Goal: Navigation & Orientation: Understand site structure

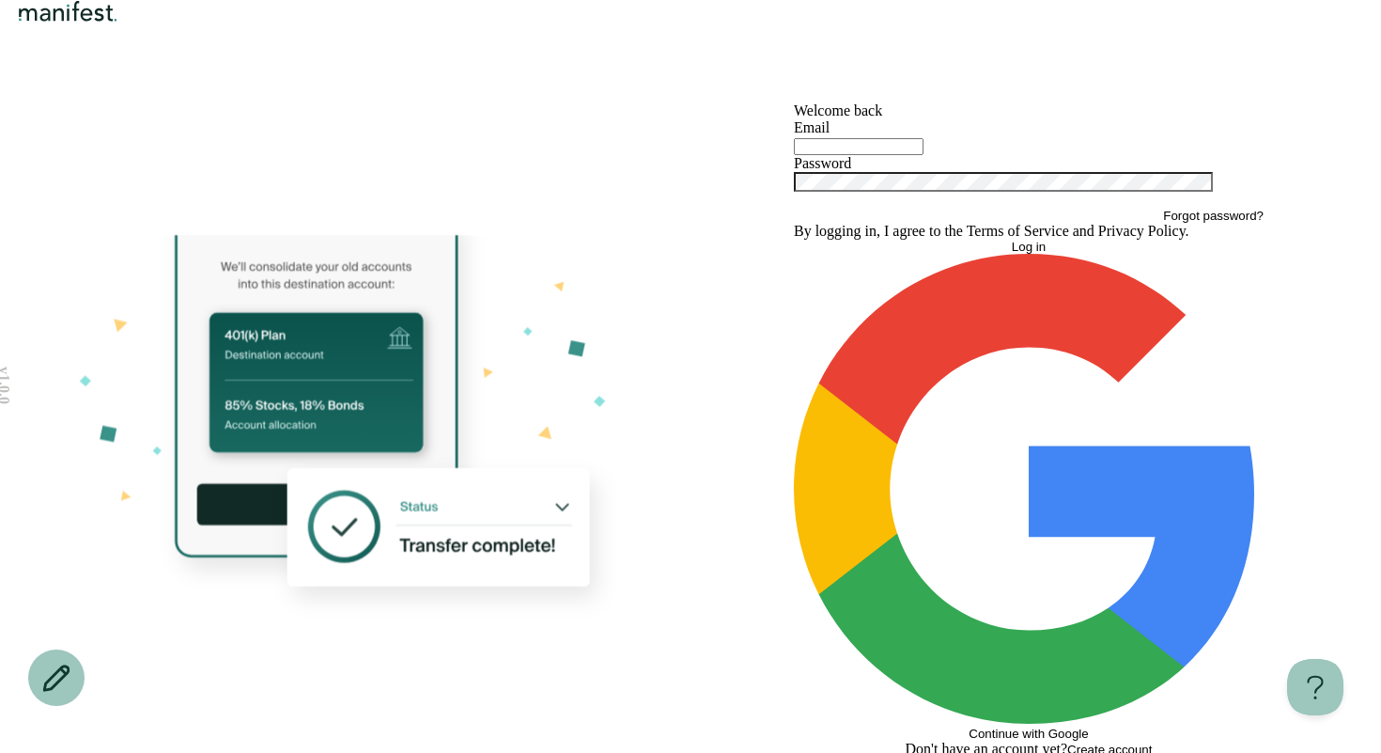
click at [122, 23] on img "Logo" at bounding box center [68, 11] width 108 height 23
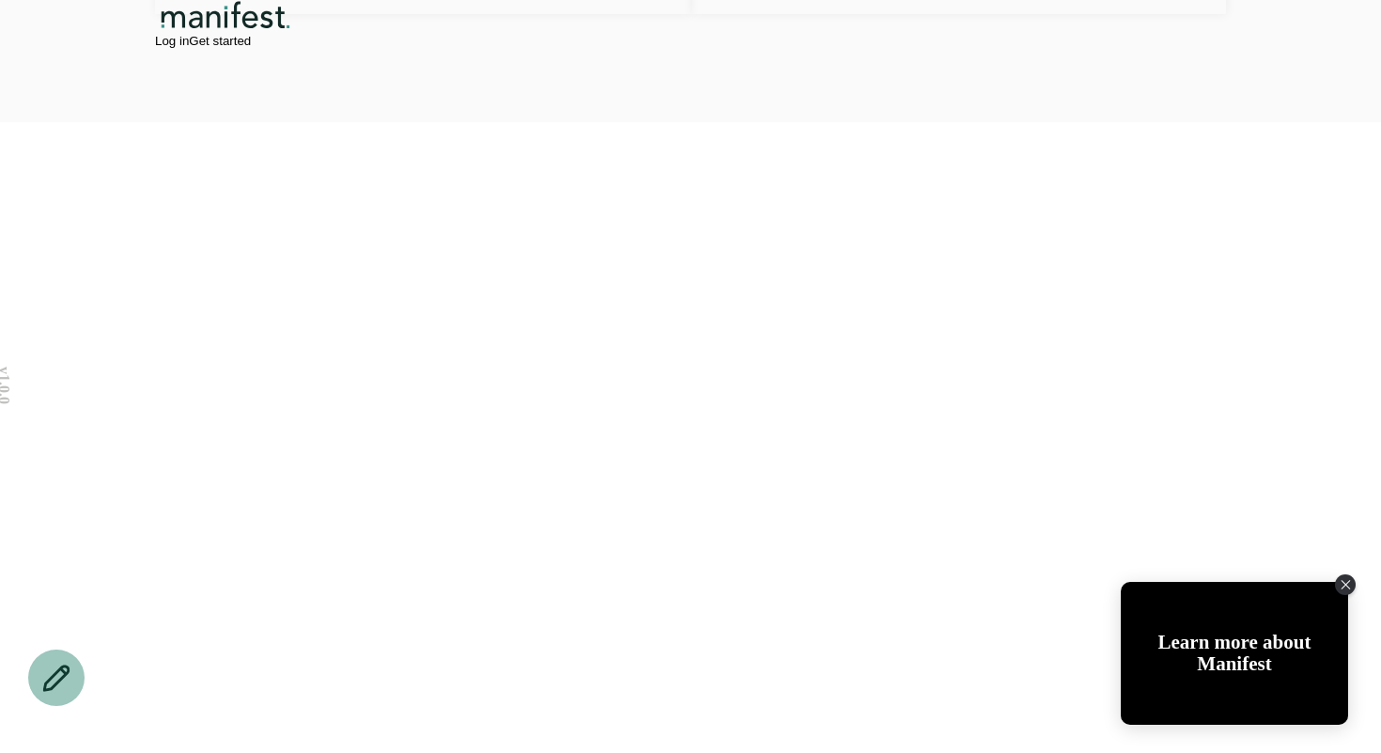
scroll to position [3972, 0]
drag, startPoint x: 1340, startPoint y: 586, endPoint x: 1296, endPoint y: 569, distance: 47.3
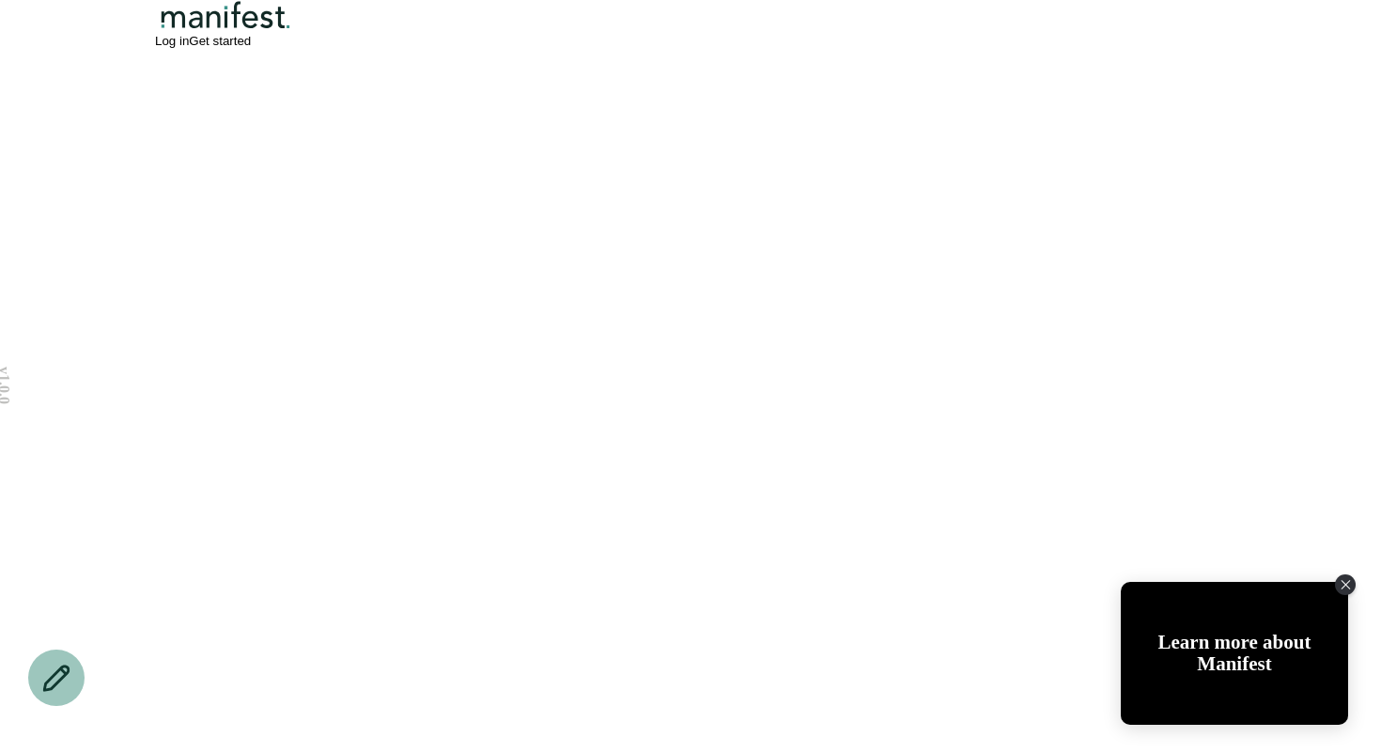
click at [1340, 586] on div "Close Tolstoy widget" at bounding box center [1345, 584] width 21 height 21
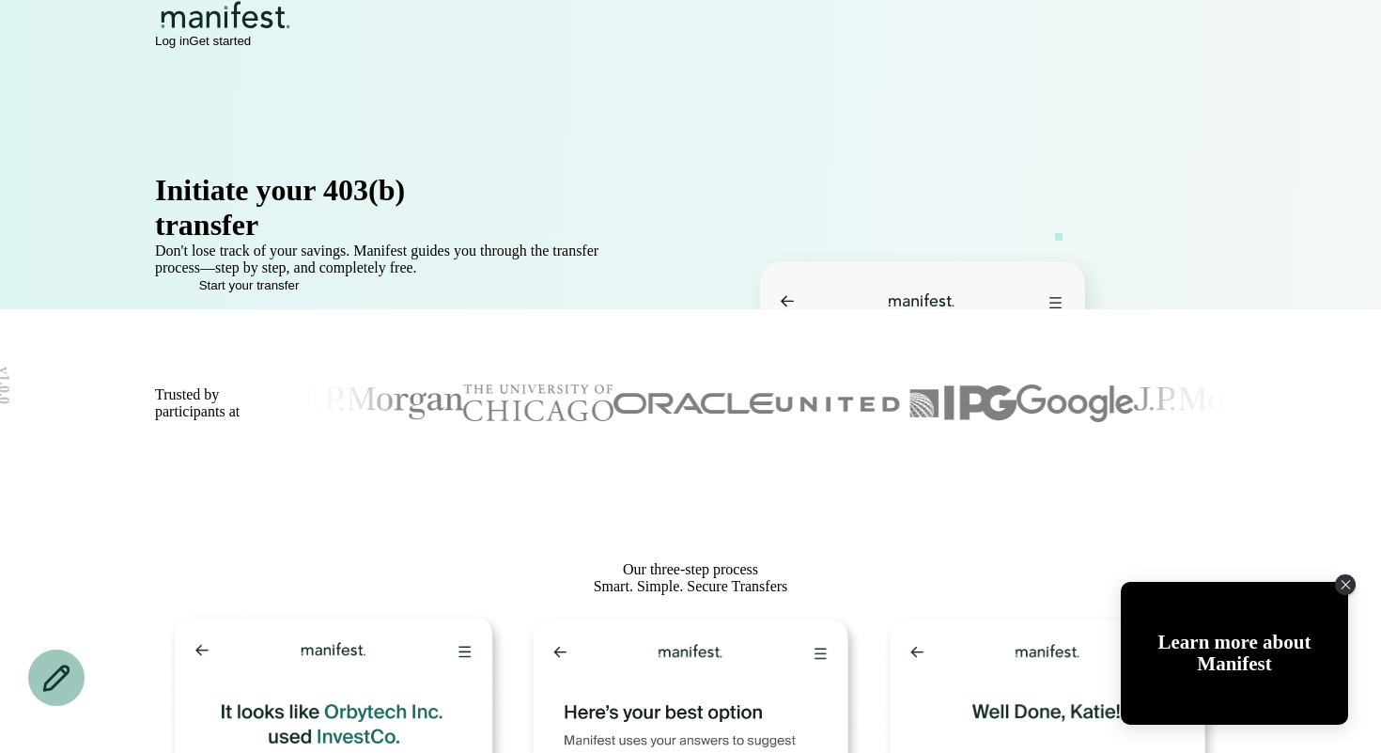
scroll to position [0, 0]
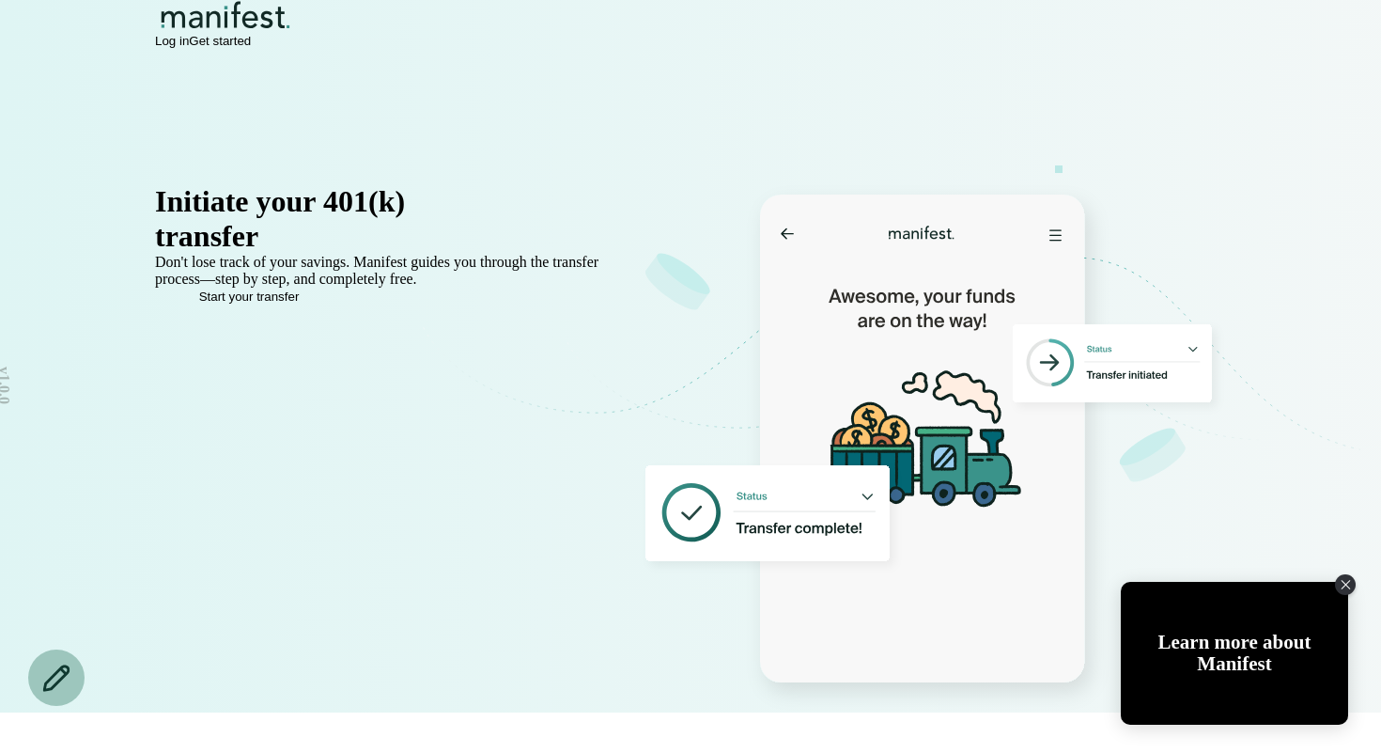
click at [221, 30] on img "Logo" at bounding box center [226, 15] width 142 height 30
